Goal: Find specific fact: Find specific fact

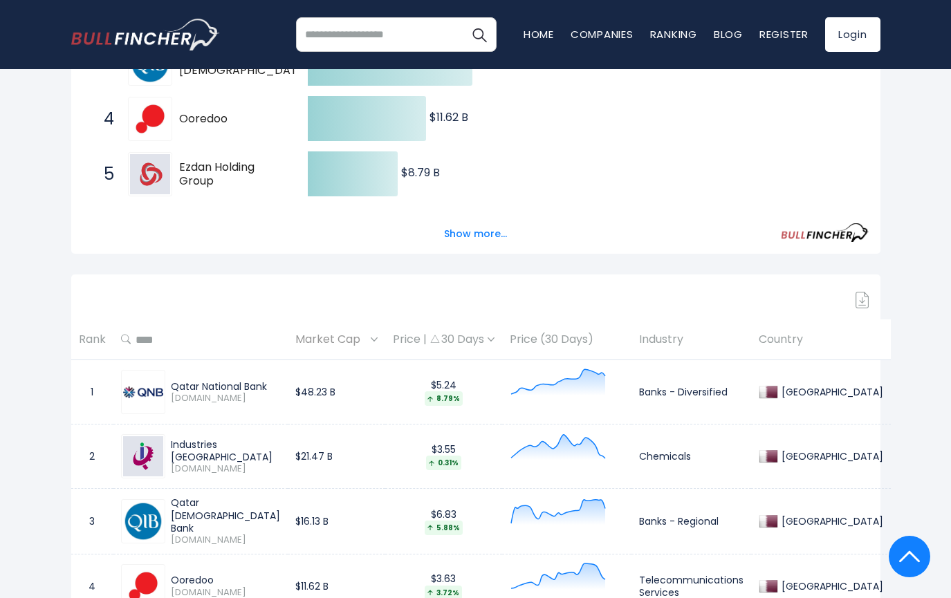
scroll to position [369, 0]
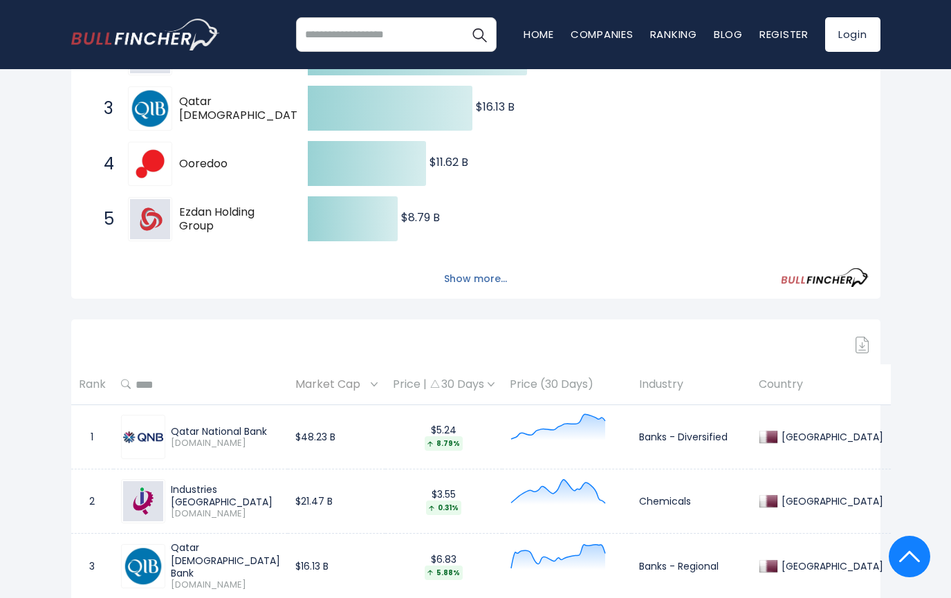
click at [482, 278] on button "Show more..." at bounding box center [476, 279] width 80 height 23
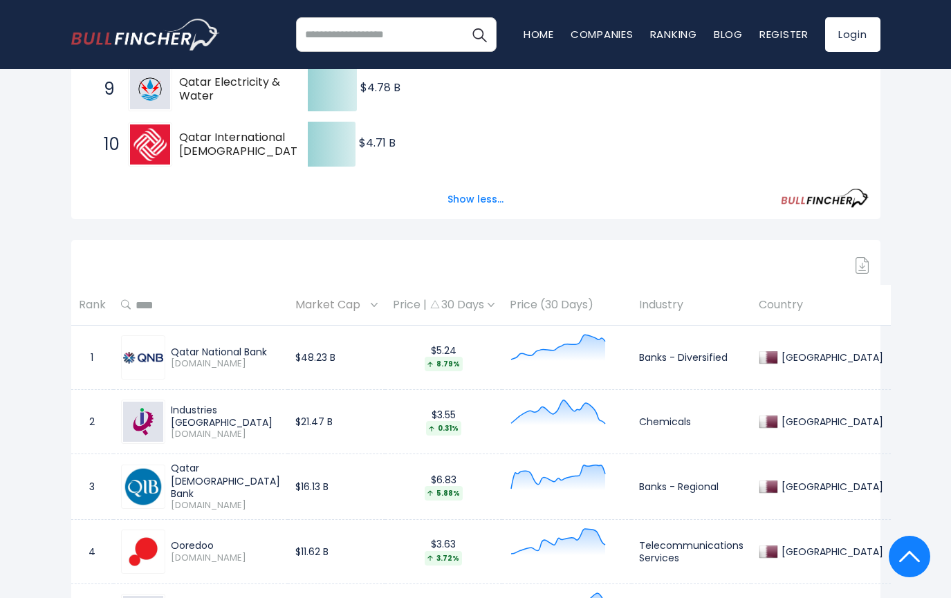
scroll to position [738, 0]
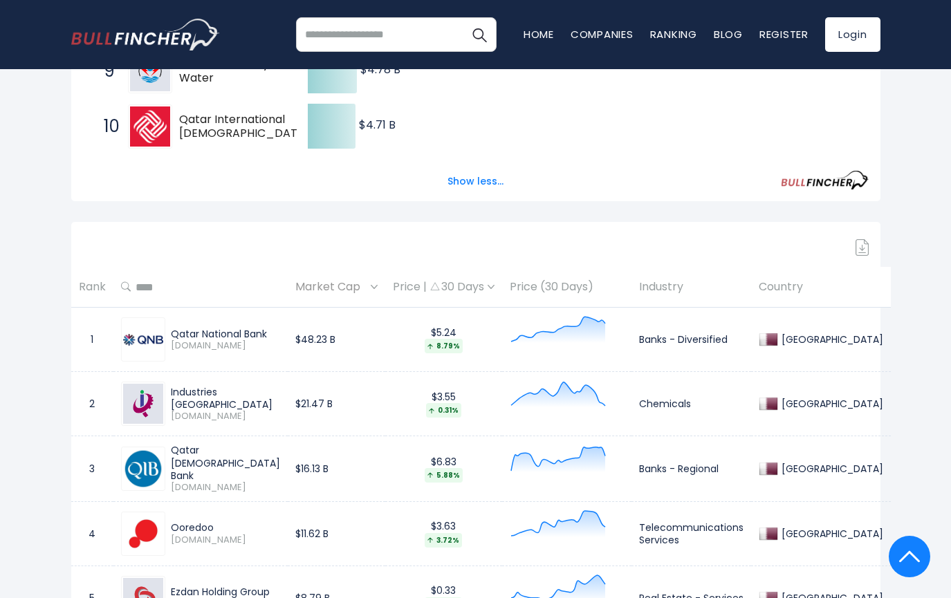
drag, startPoint x: 173, startPoint y: 333, endPoint x: 250, endPoint y: 331, distance: 76.8
click at [280, 331] on div "Qatar National Bank" at bounding box center [225, 334] width 109 height 12
copy div "Qatar National Bank"
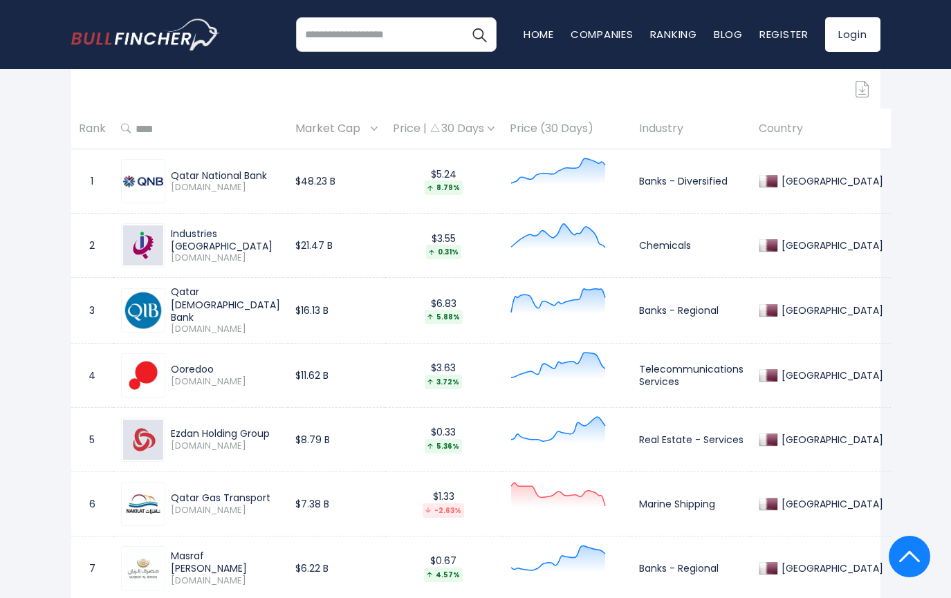
scroll to position [922, 0]
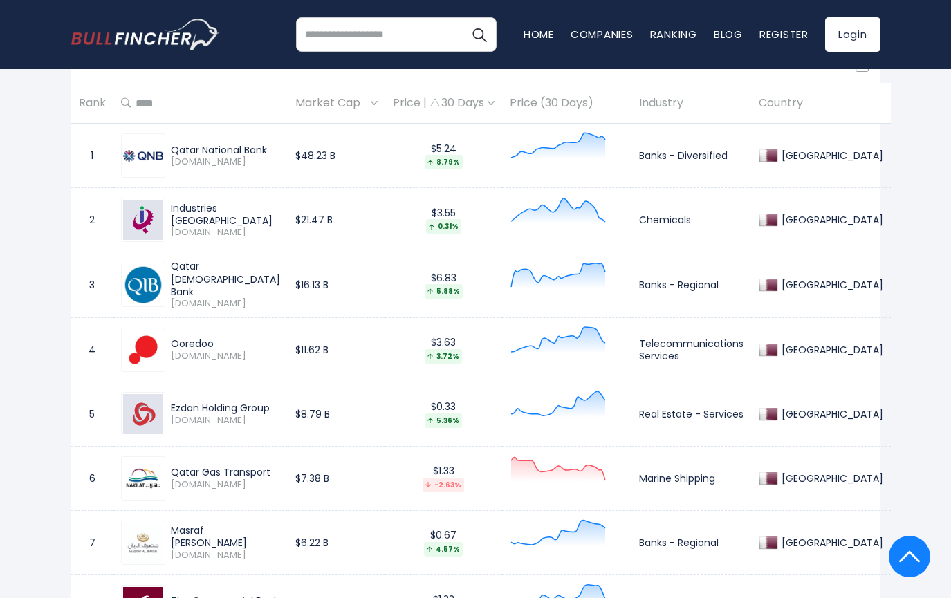
drag, startPoint x: 172, startPoint y: 279, endPoint x: 272, endPoint y: 284, distance: 99.7
click at [272, 284] on div "Qatar [DEMOGRAPHIC_DATA] Bank" at bounding box center [225, 279] width 109 height 38
copy div "Qatar [DEMOGRAPHIC_DATA] Bank"
drag, startPoint x: 172, startPoint y: 342, endPoint x: 223, endPoint y: 347, distance: 51.4
click at [223, 347] on div "Ooredoo" at bounding box center [225, 344] width 109 height 12
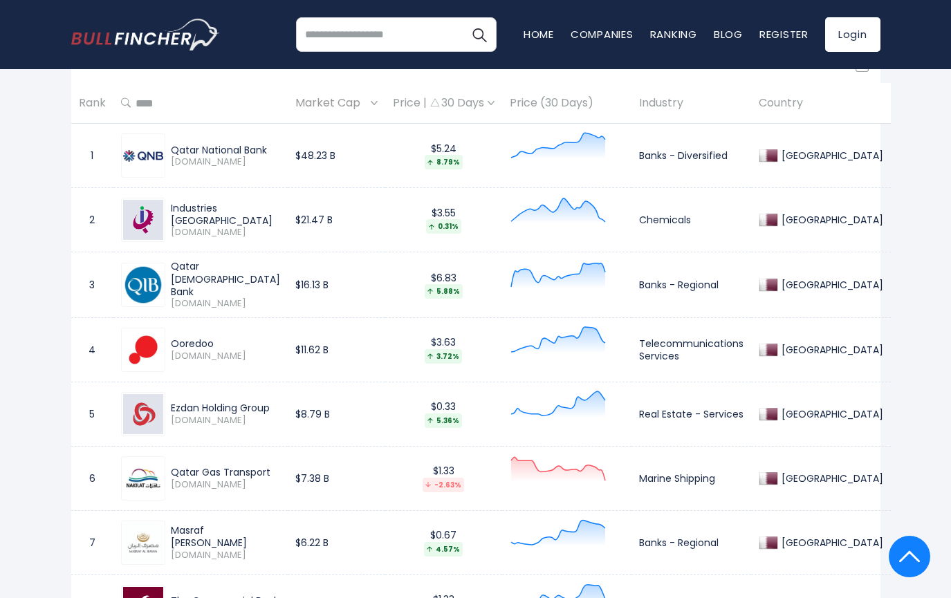
copy div "Ooredoo"
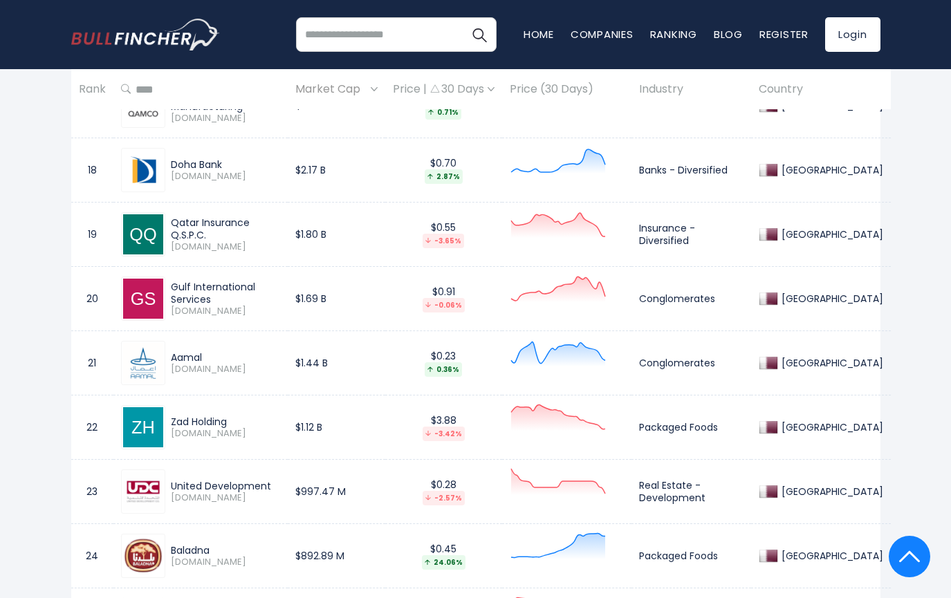
scroll to position [2029, 0]
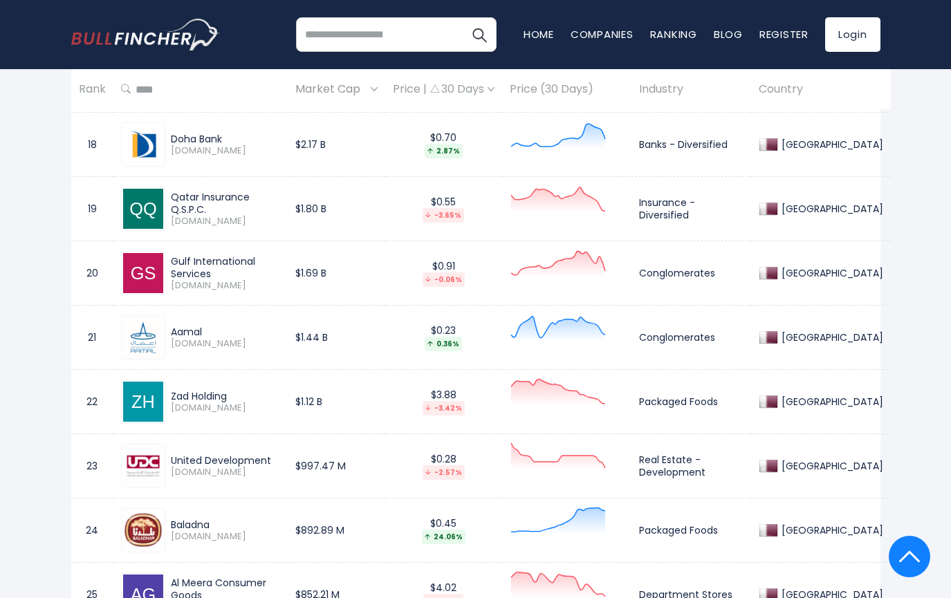
drag, startPoint x: 176, startPoint y: 237, endPoint x: 44, endPoint y: 268, distance: 135.2
drag, startPoint x: 172, startPoint y: 521, endPoint x: 284, endPoint y: 532, distance: 112.6
click at [280, 532] on div "Baladna [DOMAIN_NAME]" at bounding box center [222, 531] width 115 height 24
copy div "Baladna [DOMAIN_NAME]"
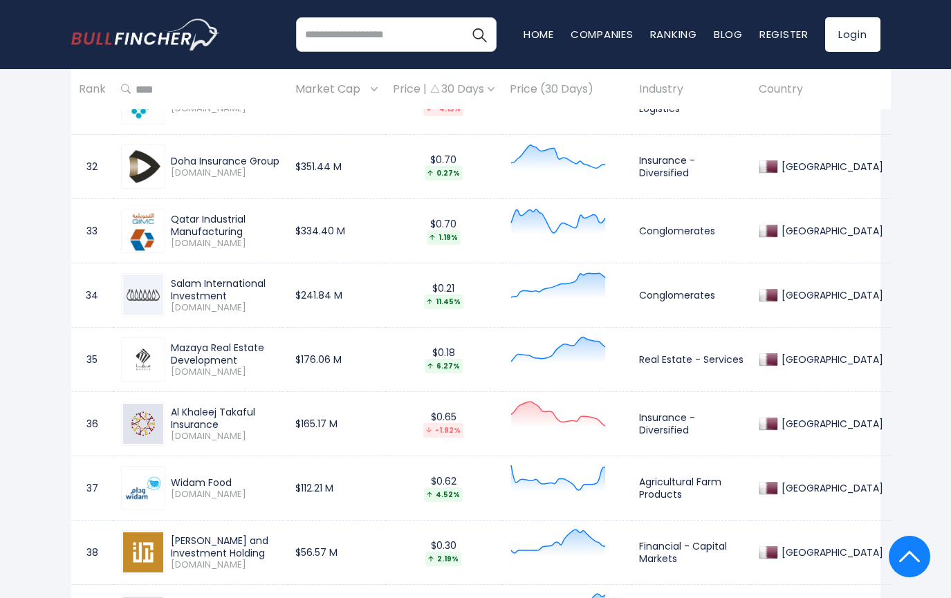
scroll to position [3135, 0]
